Goal: Transaction & Acquisition: Purchase product/service

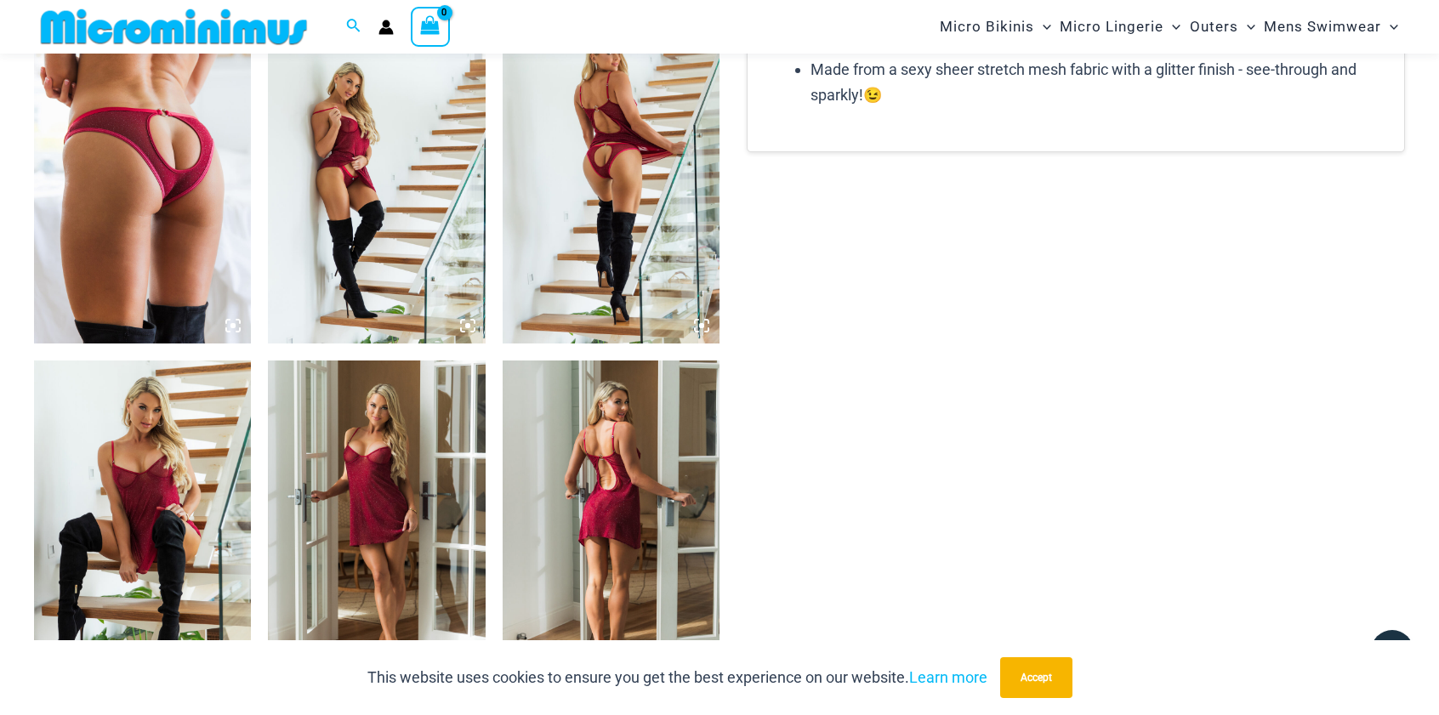
scroll to position [1938, 0]
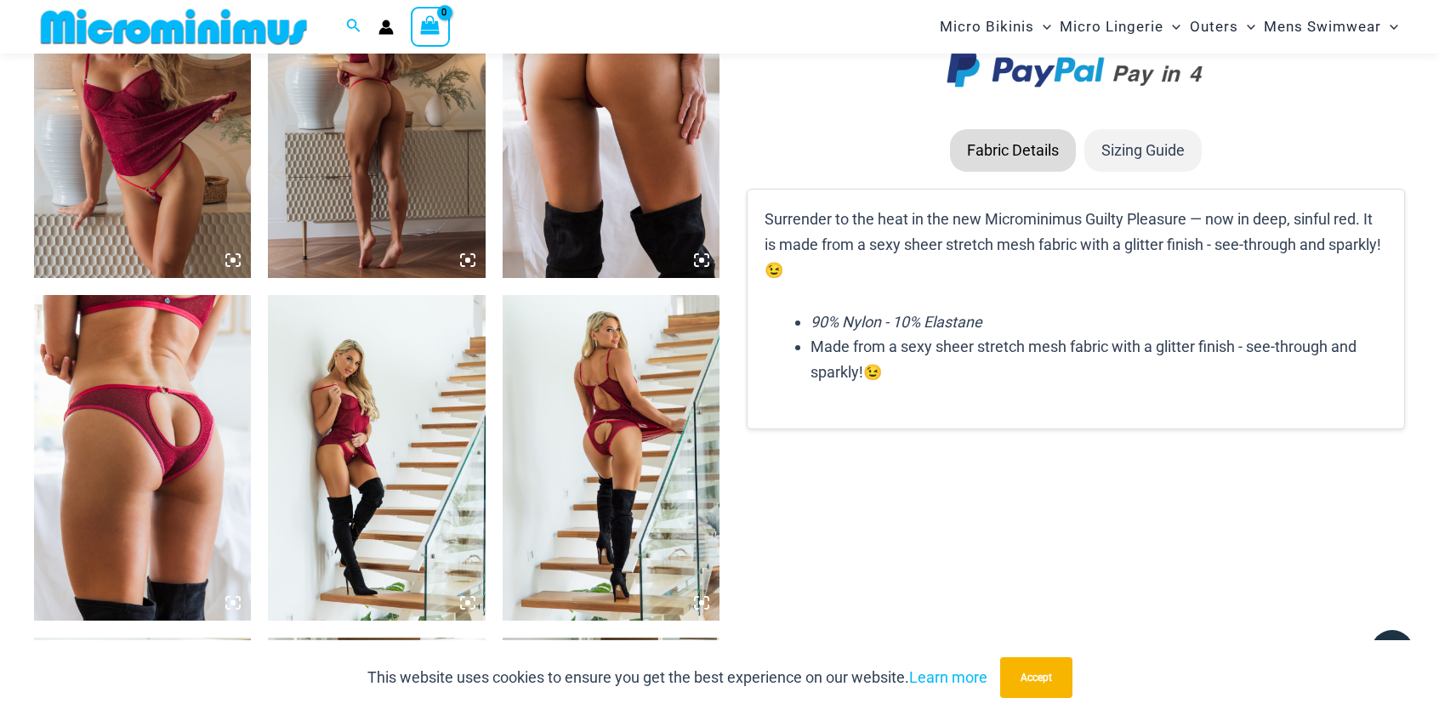
type input "*******"
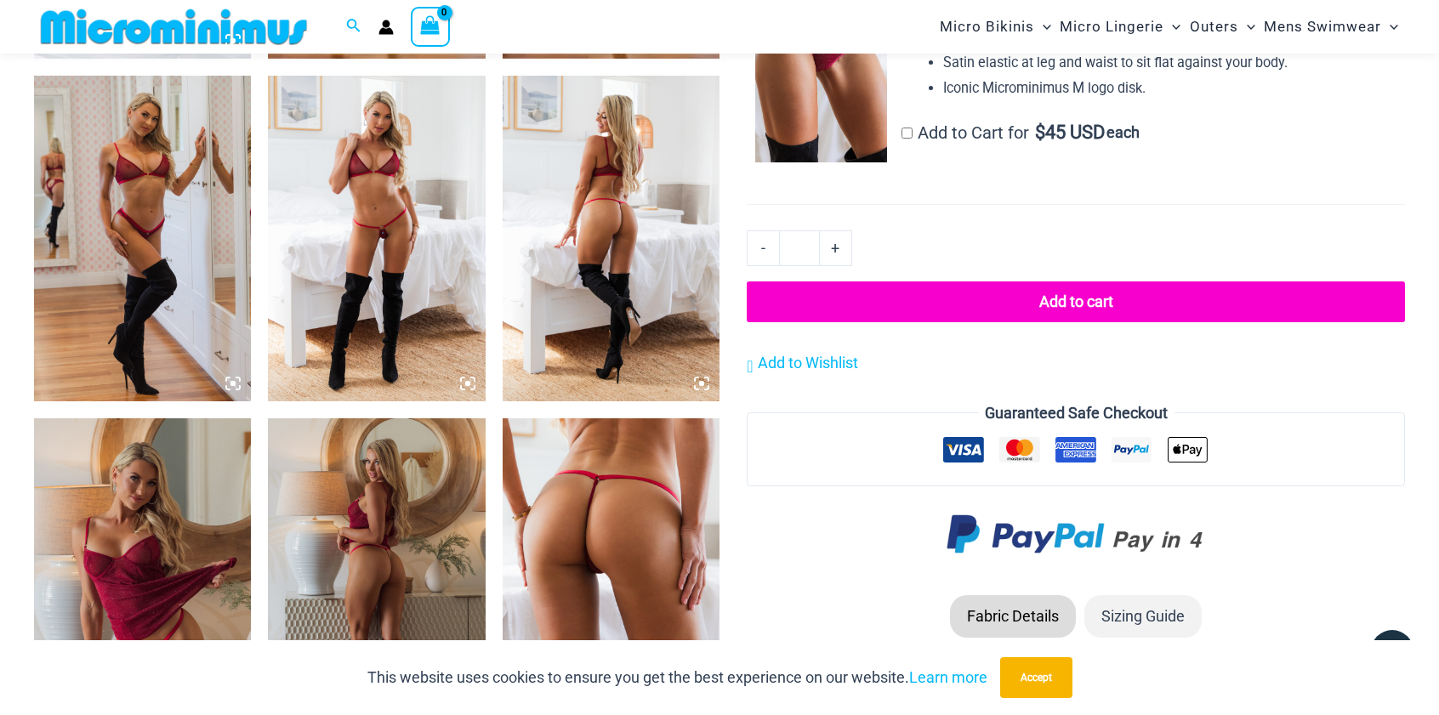
scroll to position [1258, 0]
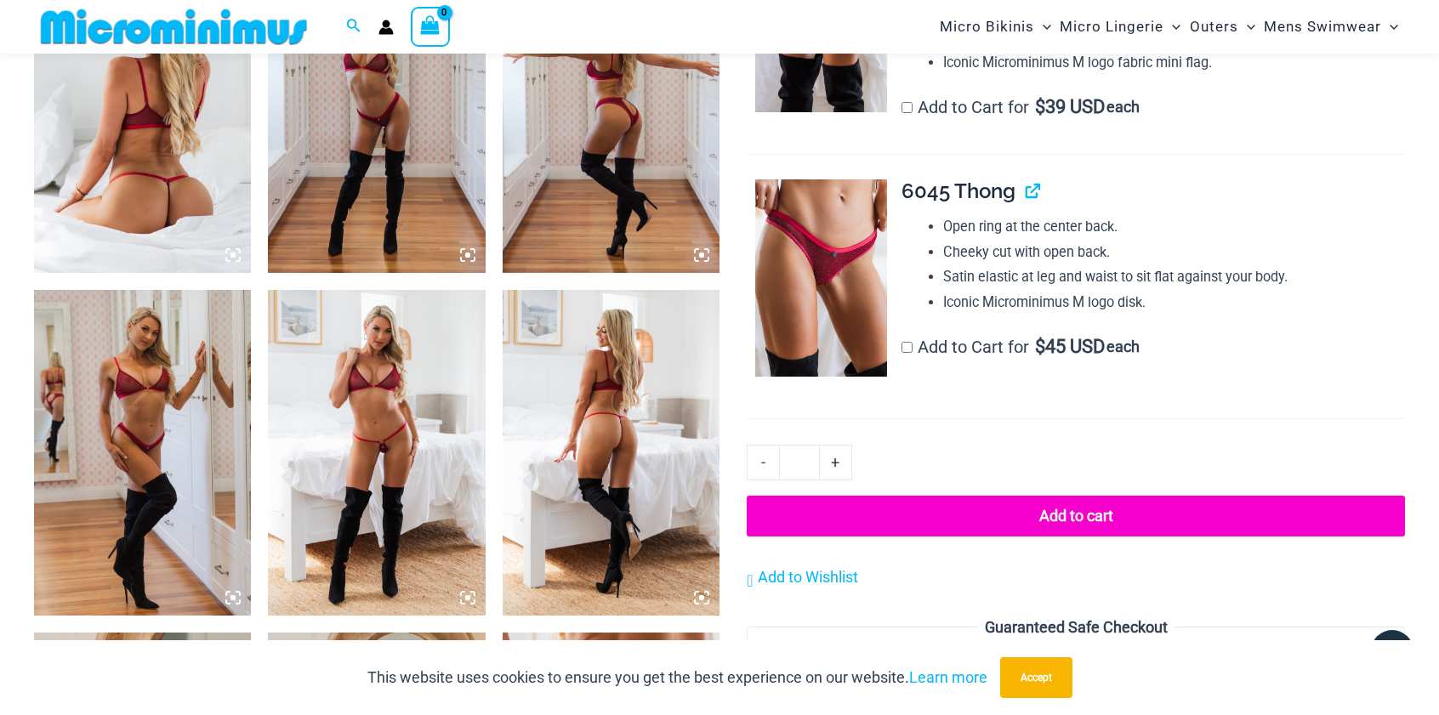
click at [825, 112] on img at bounding box center [821, 13] width 132 height 197
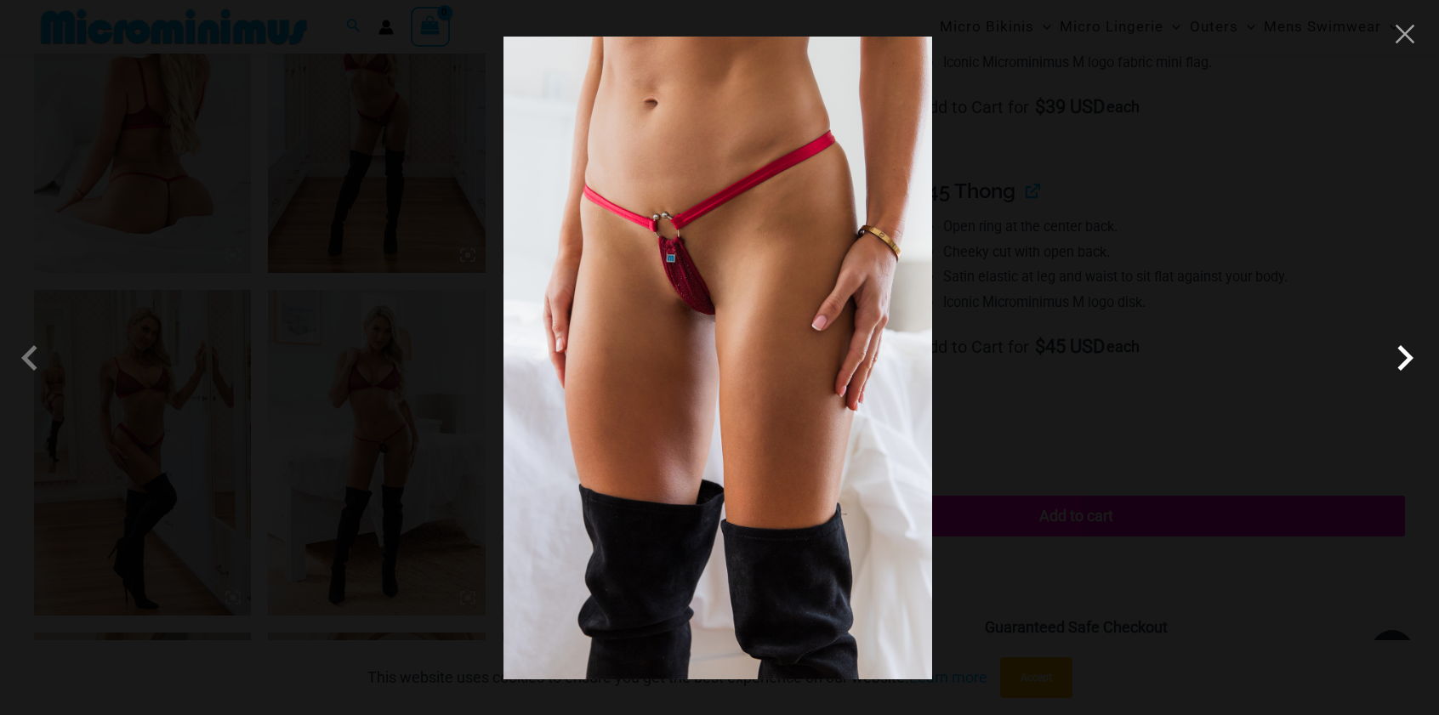
click at [1400, 366] on span at bounding box center [1404, 357] width 51 height 51
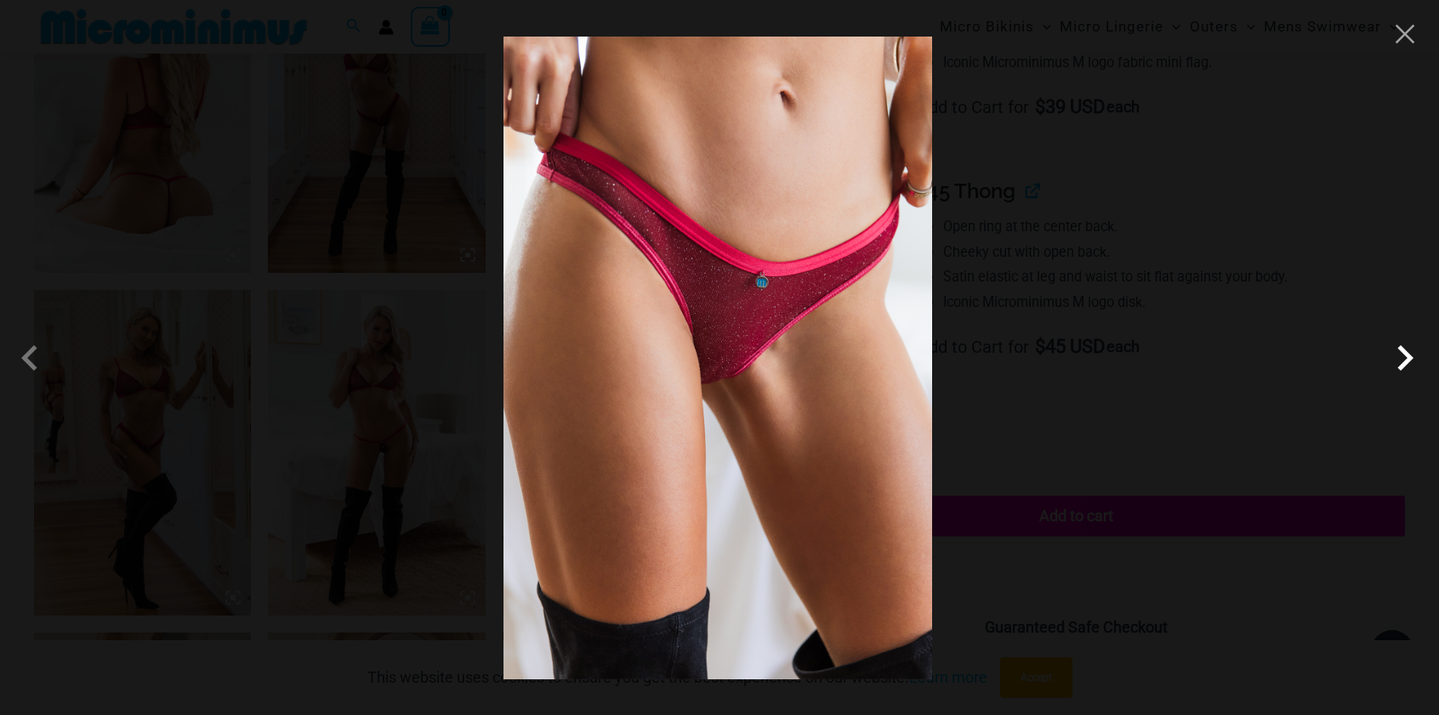
click at [1404, 363] on span at bounding box center [1404, 357] width 51 height 51
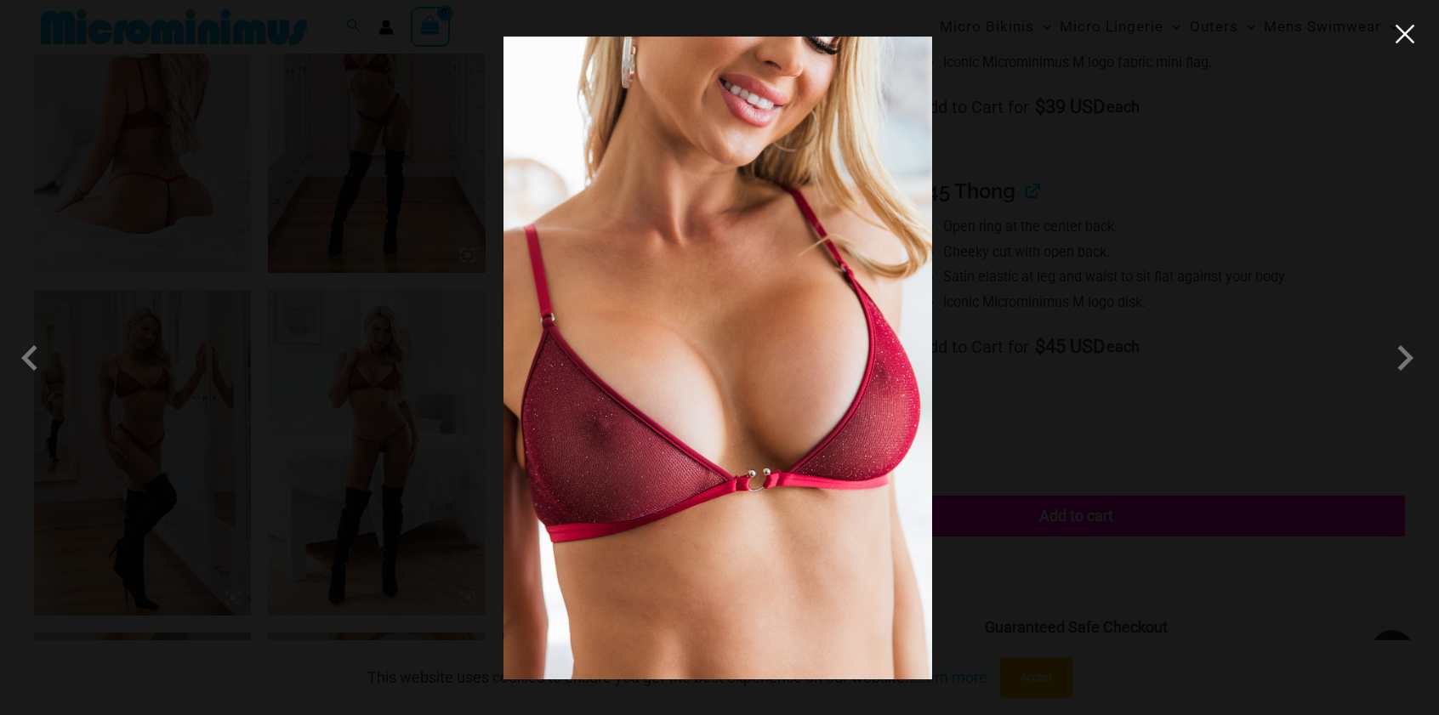
click at [1410, 43] on button "Close" at bounding box center [1405, 34] width 26 height 26
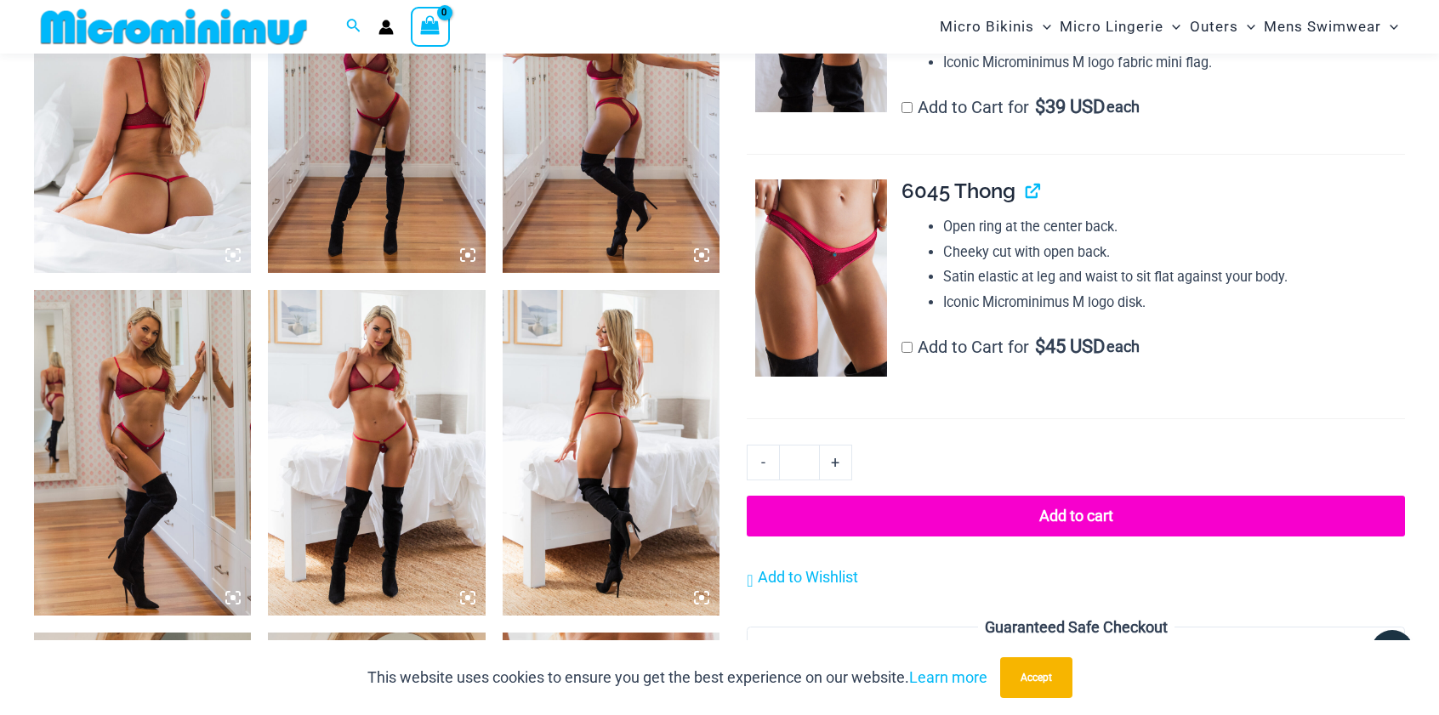
click at [847, 112] on img at bounding box center [821, 13] width 132 height 197
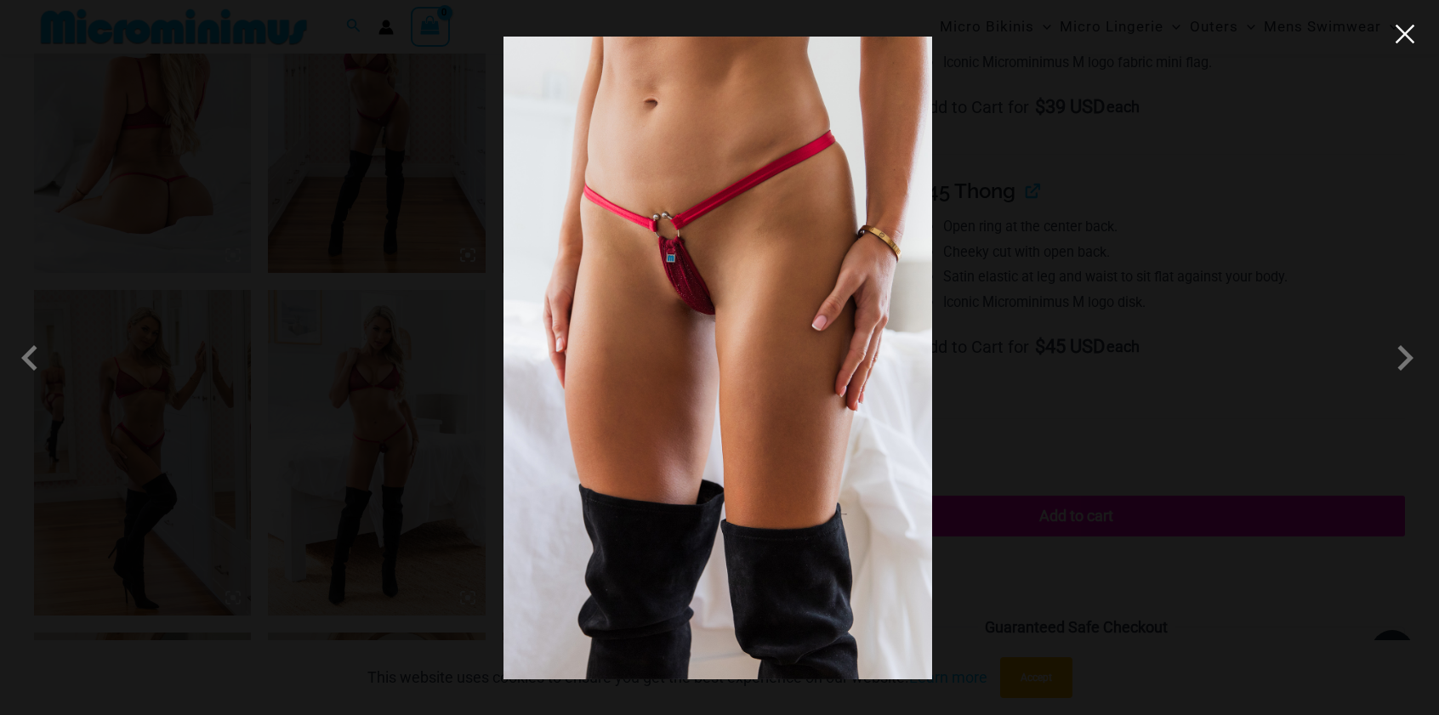
click at [1407, 42] on button "Close" at bounding box center [1405, 34] width 26 height 26
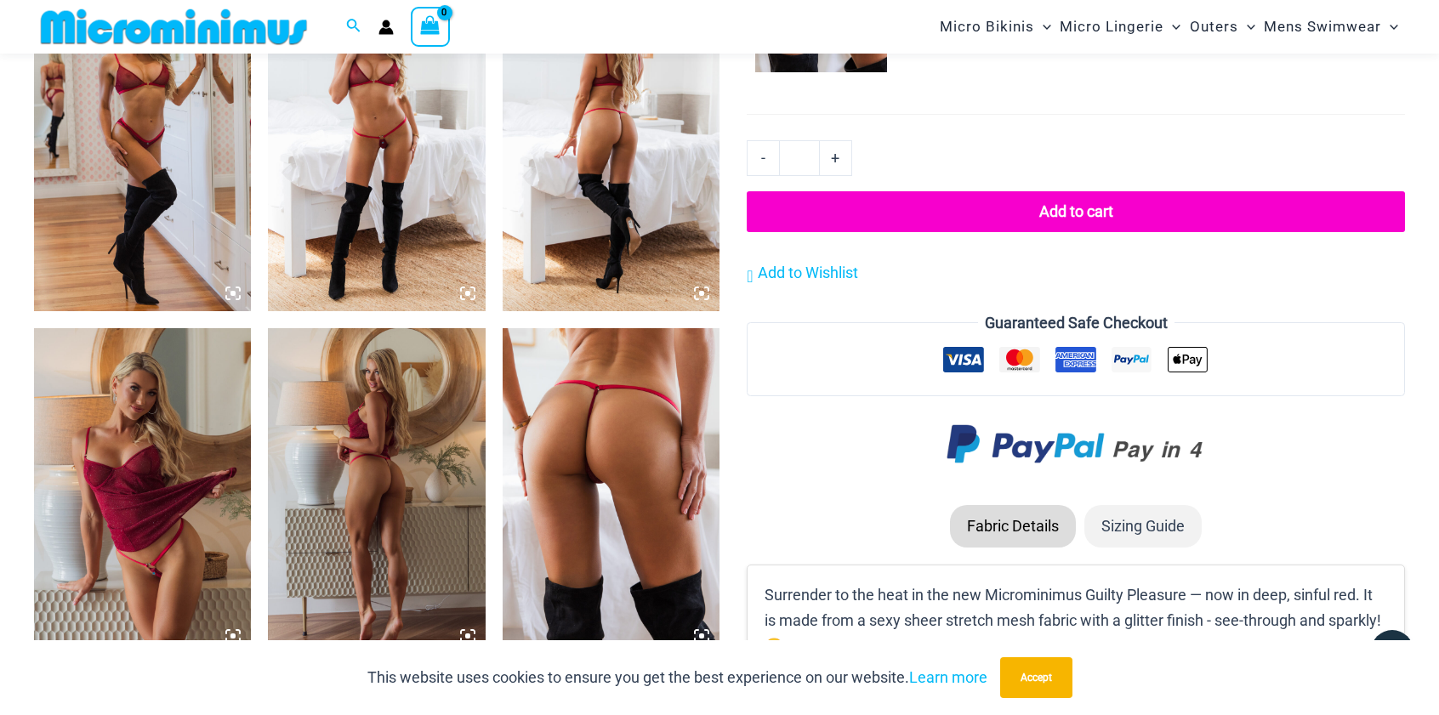
scroll to position [1513, 0]
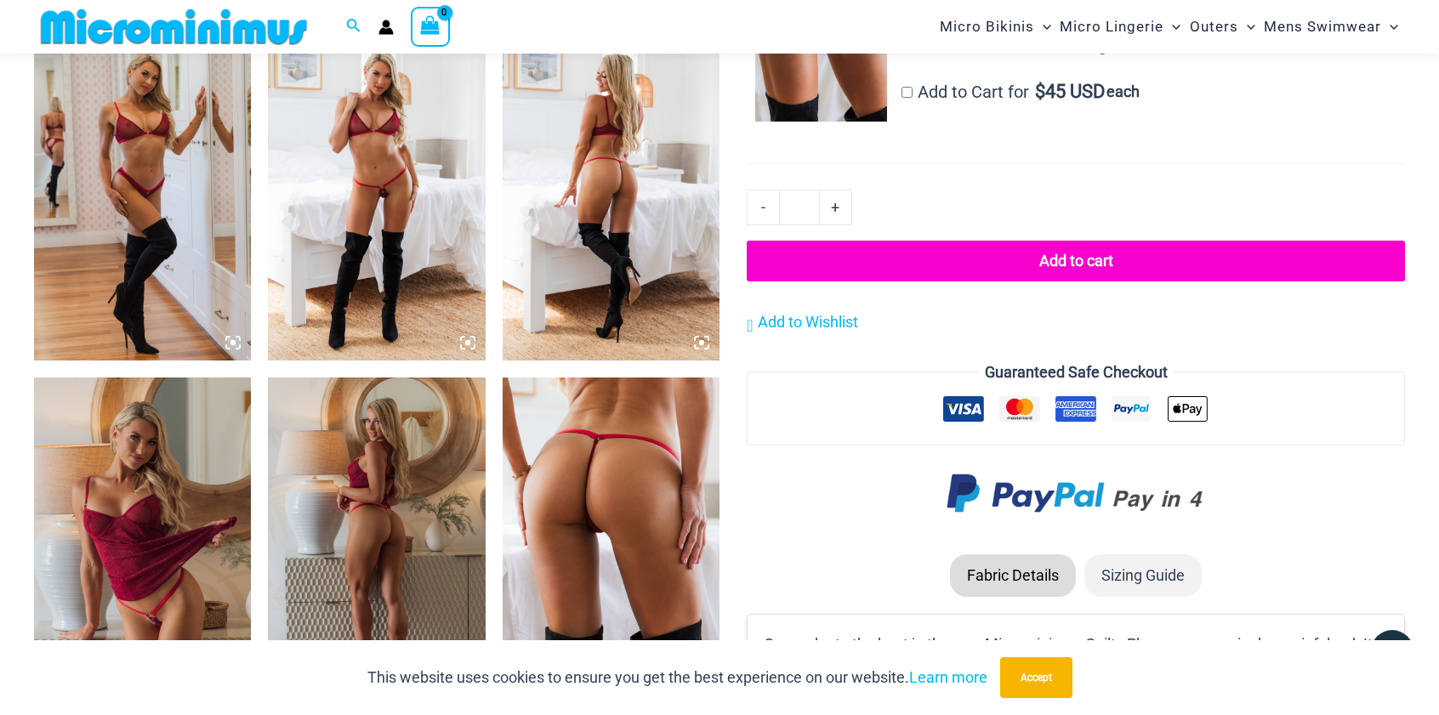
click at [595, 484] on img at bounding box center [610, 540] width 217 height 326
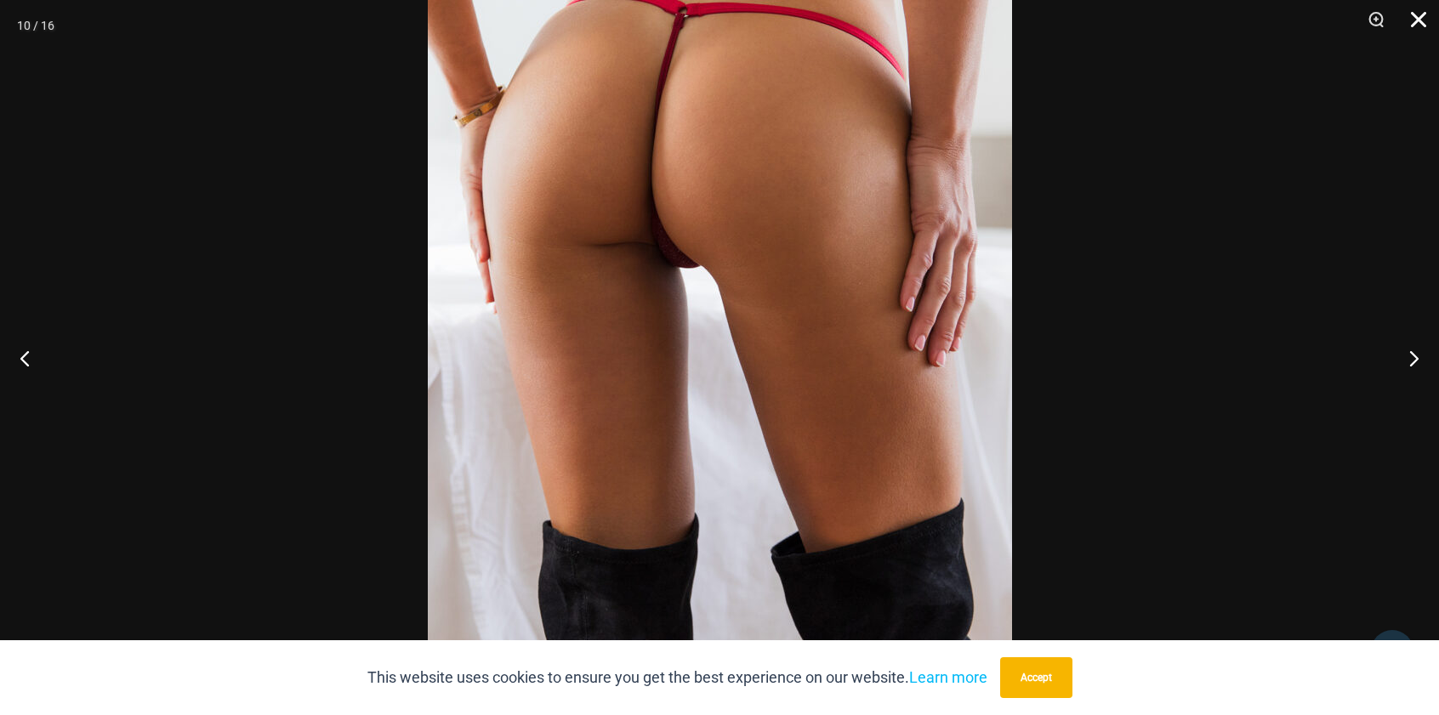
click at [1420, 22] on button "Close" at bounding box center [1412, 25] width 43 height 51
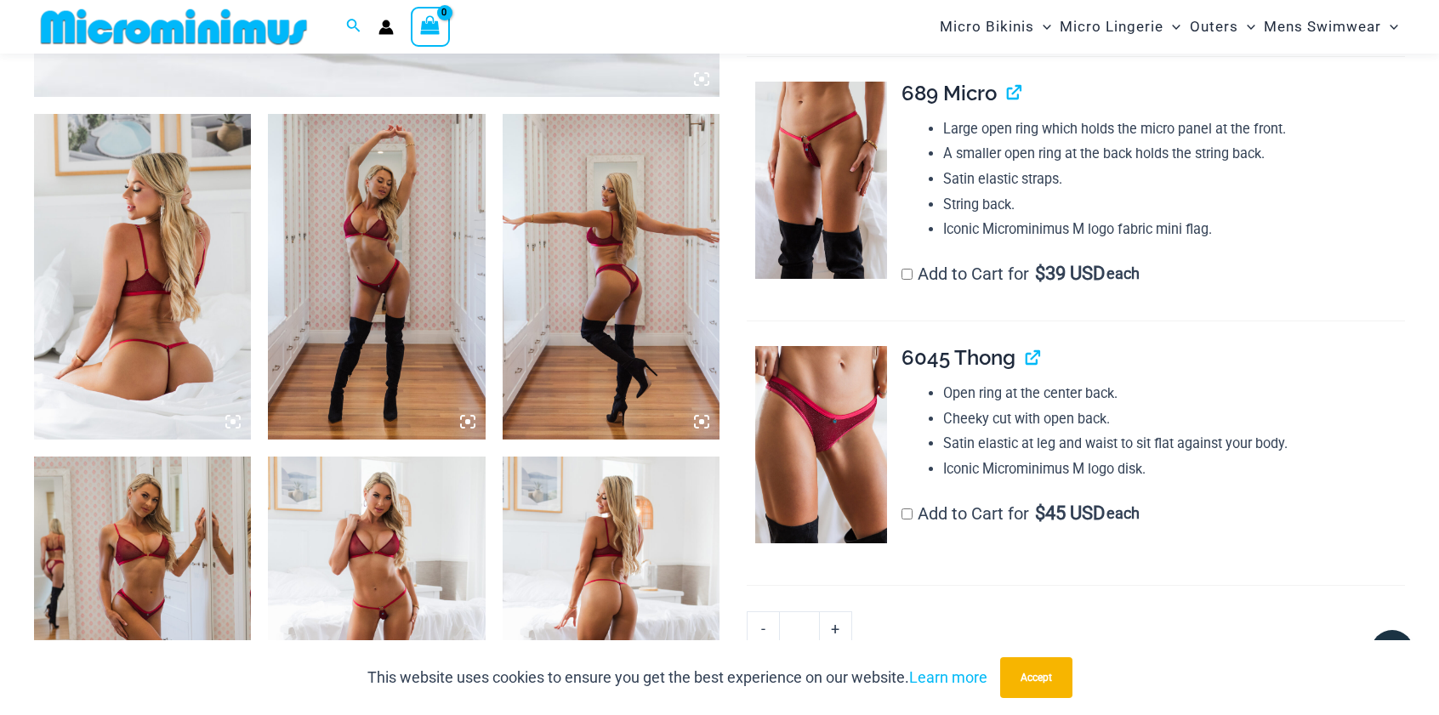
scroll to position [1088, 0]
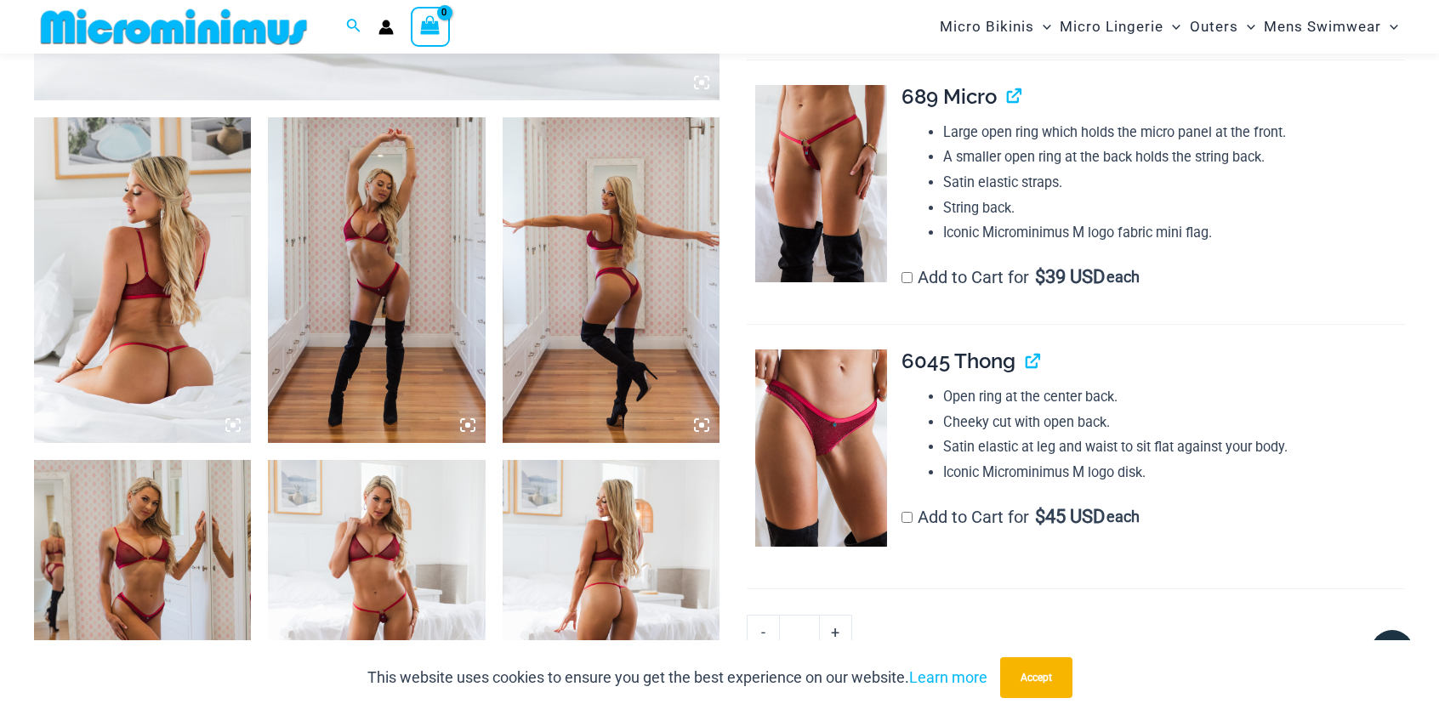
click at [158, 276] on img at bounding box center [142, 280] width 217 height 326
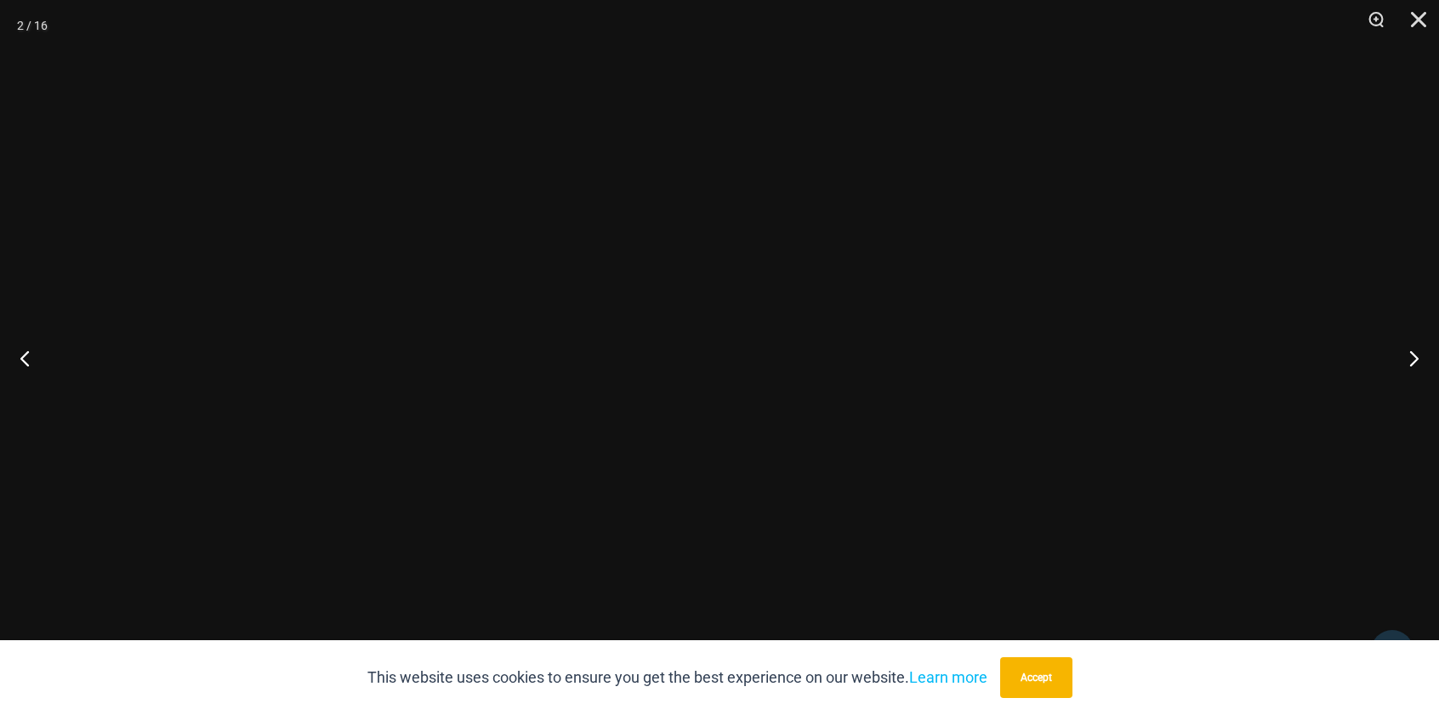
click at [149, 356] on div at bounding box center [719, 357] width 1439 height 715
